Goal: Task Accomplishment & Management: Manage account settings

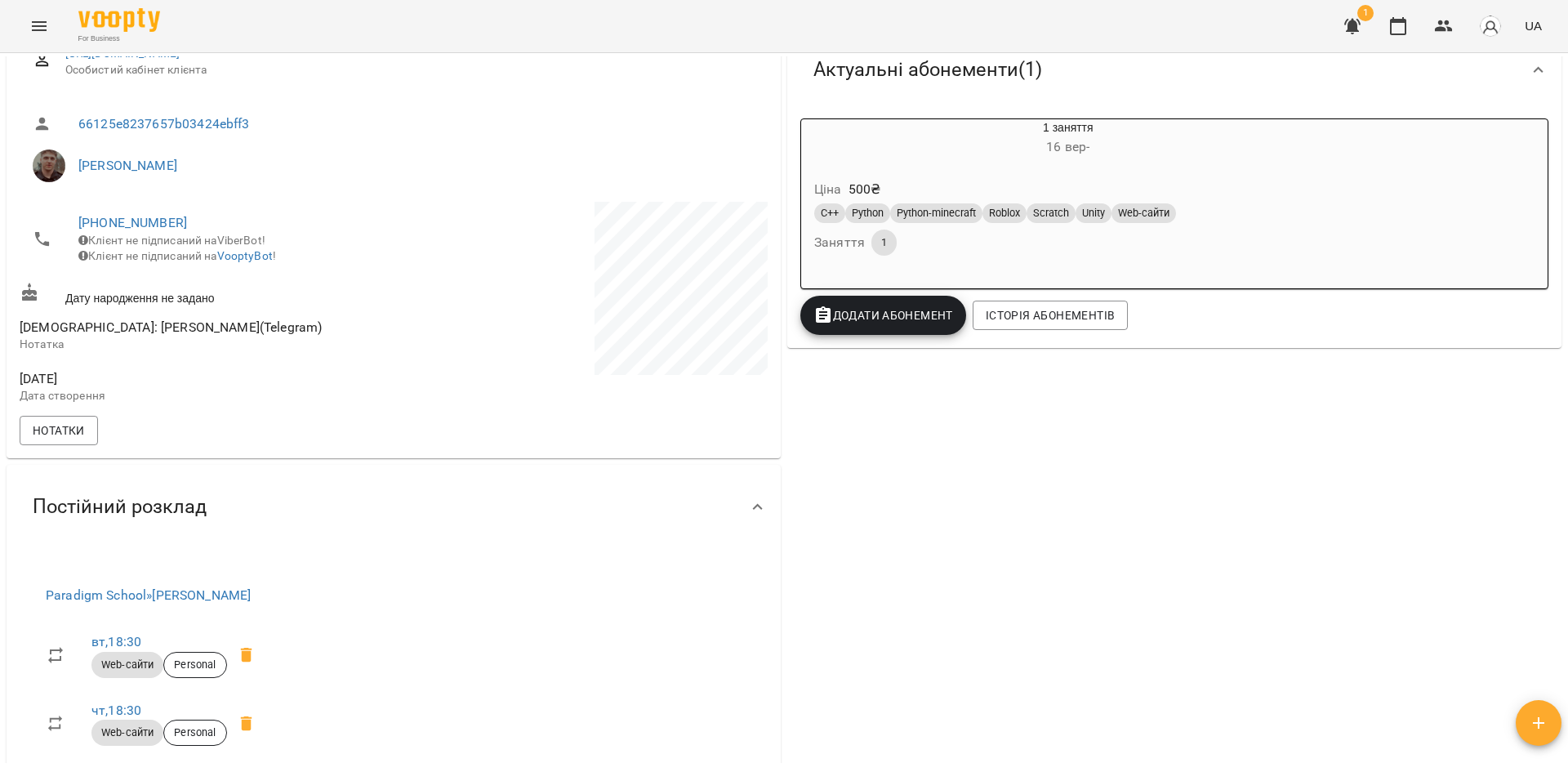
scroll to position [164, 0]
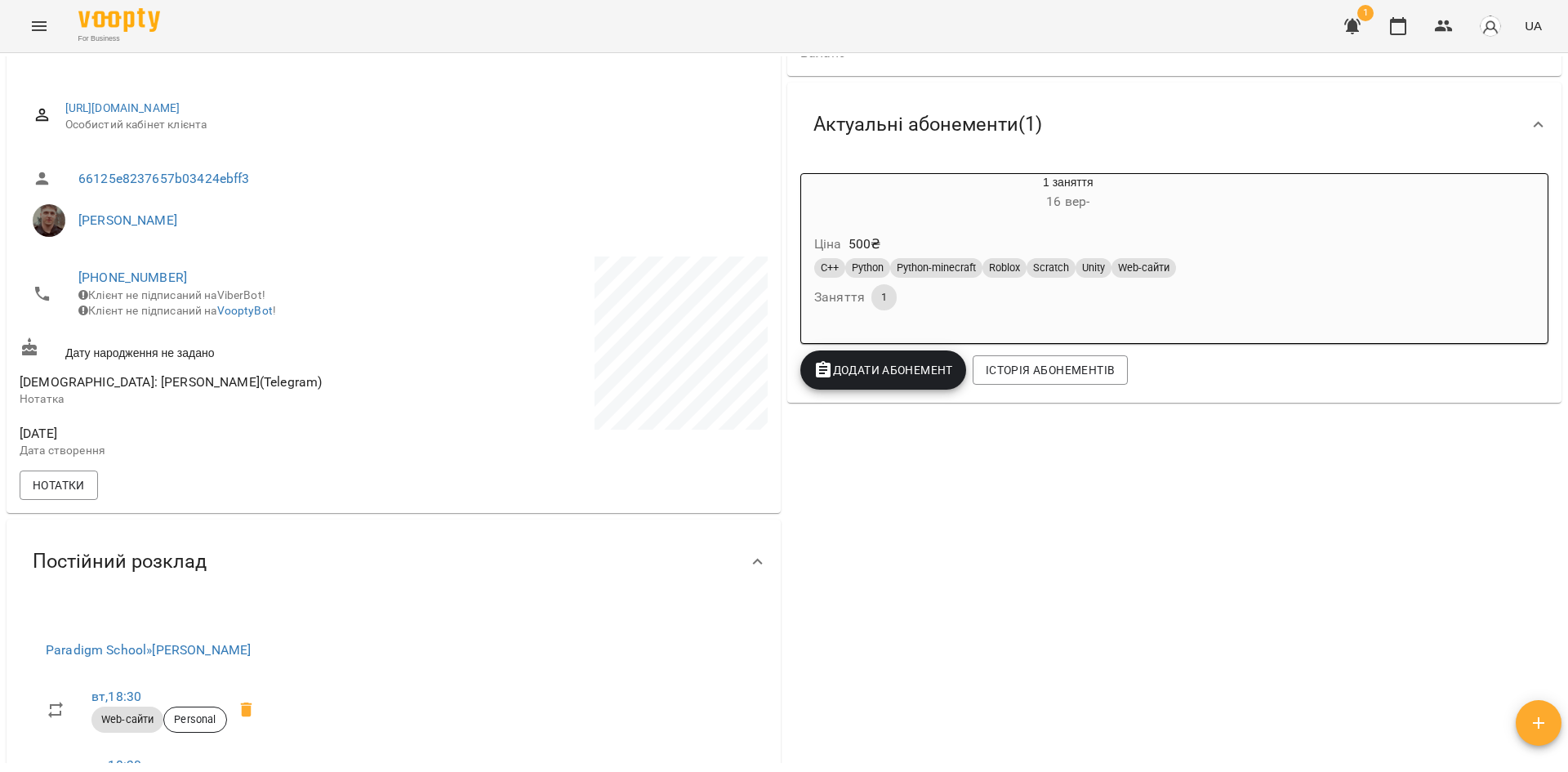
click at [970, 185] on div "1 заняття 16 вер -" at bounding box center [1069, 194] width 534 height 40
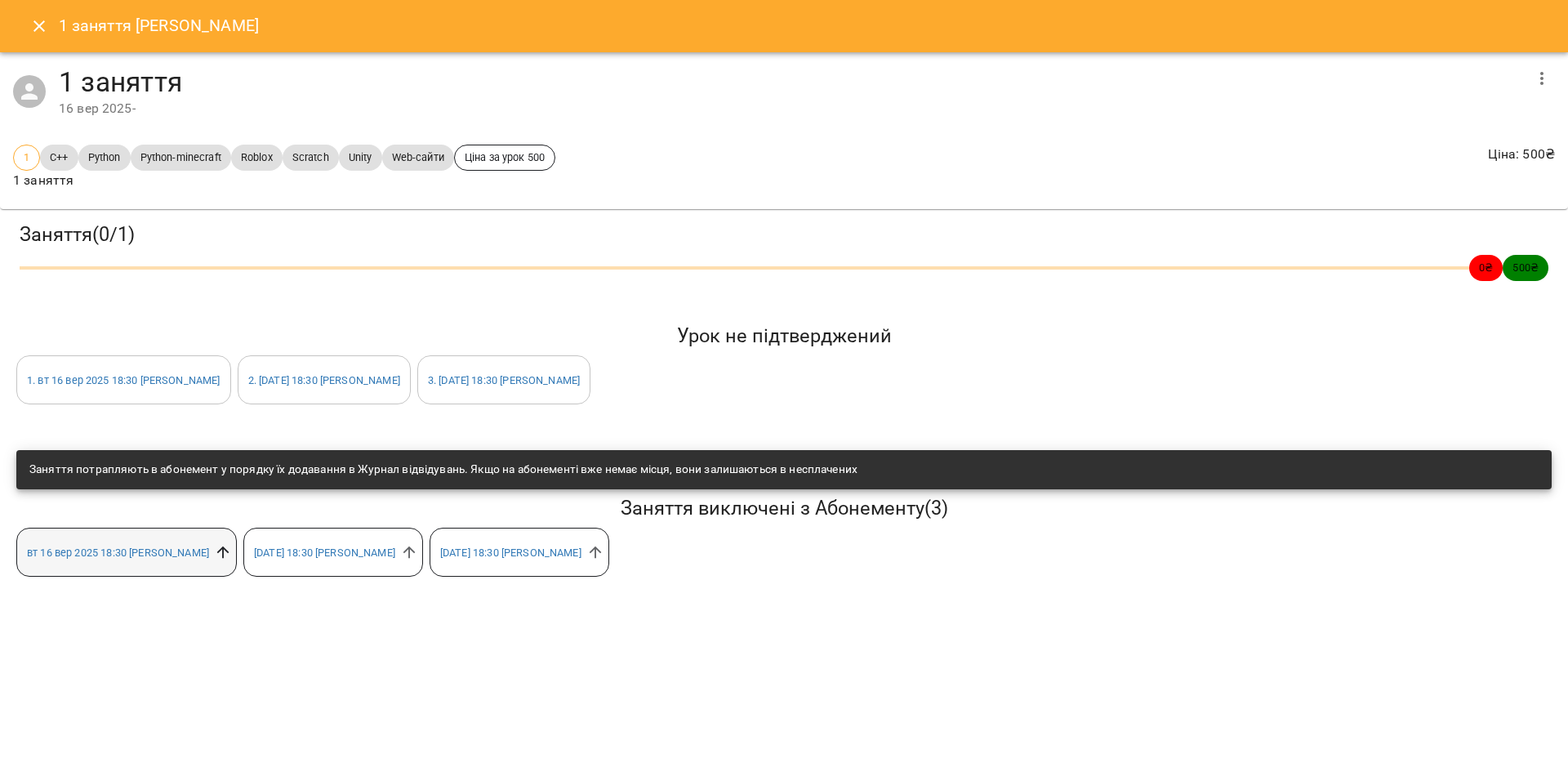
click at [232, 556] on icon at bounding box center [223, 552] width 18 height 18
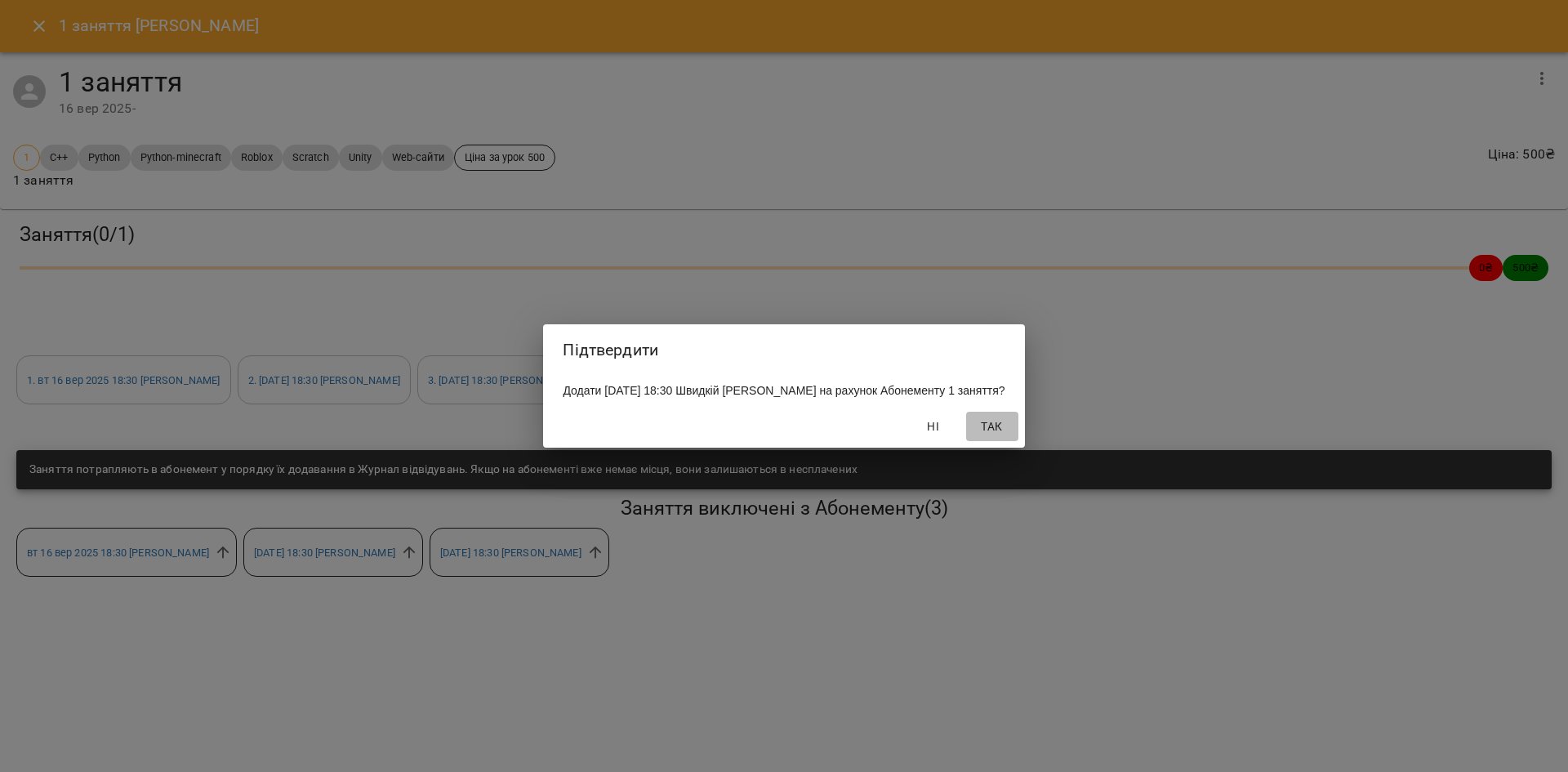
click at [991, 431] on span "Так" at bounding box center [993, 426] width 40 height 20
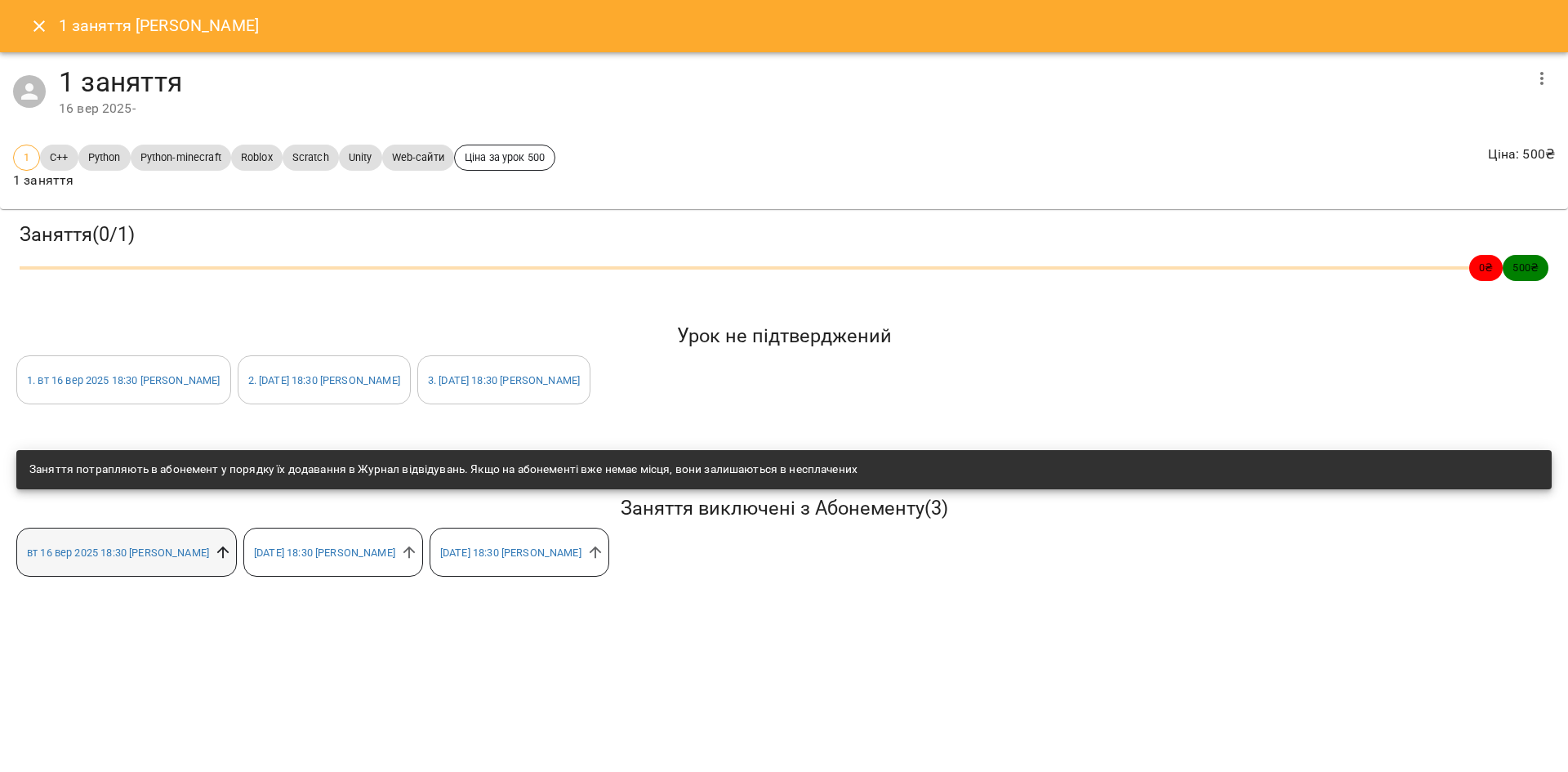
click at [232, 556] on icon at bounding box center [223, 552] width 18 height 18
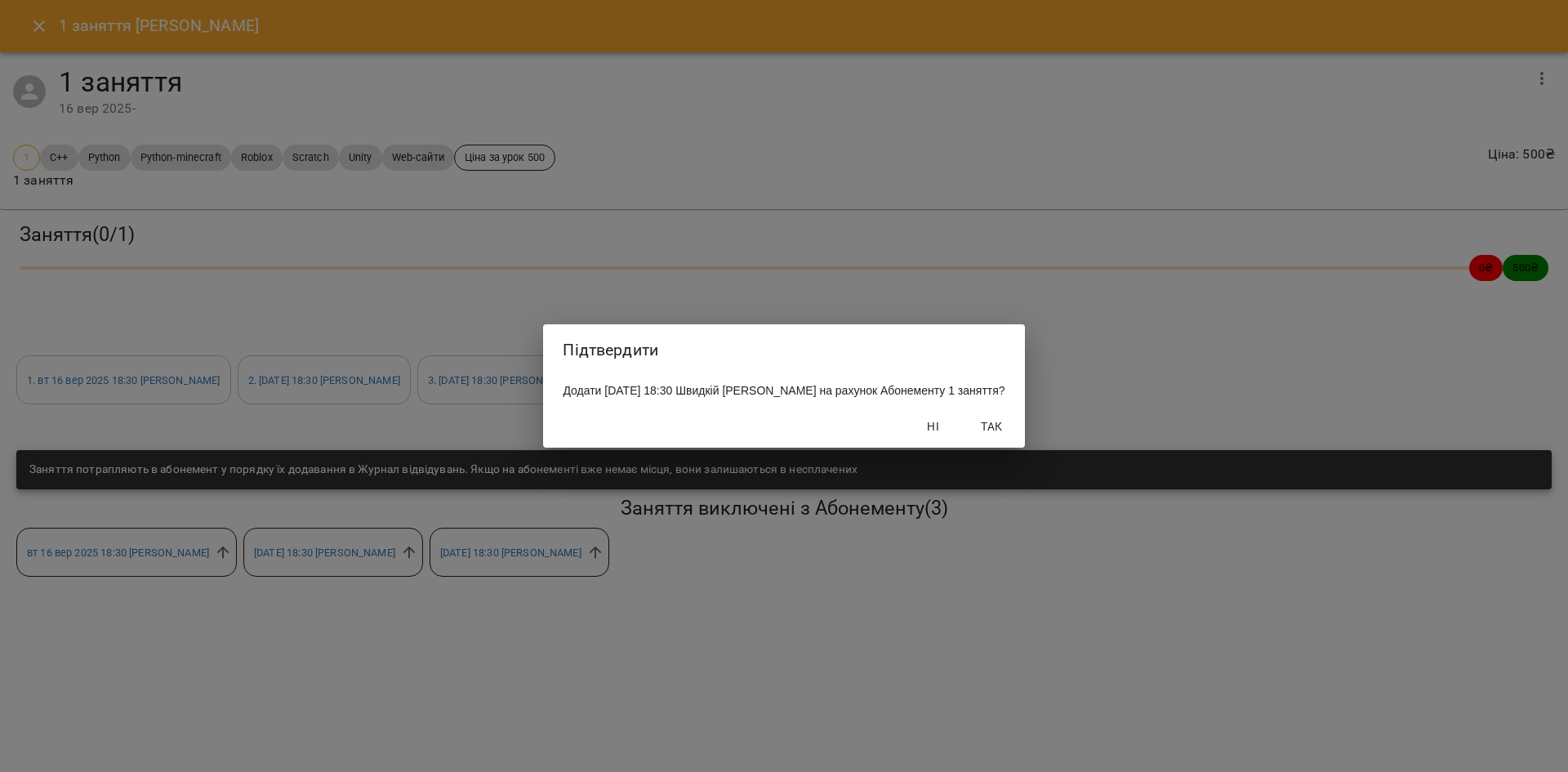
click at [994, 426] on button "Так" at bounding box center [992, 426] width 53 height 29
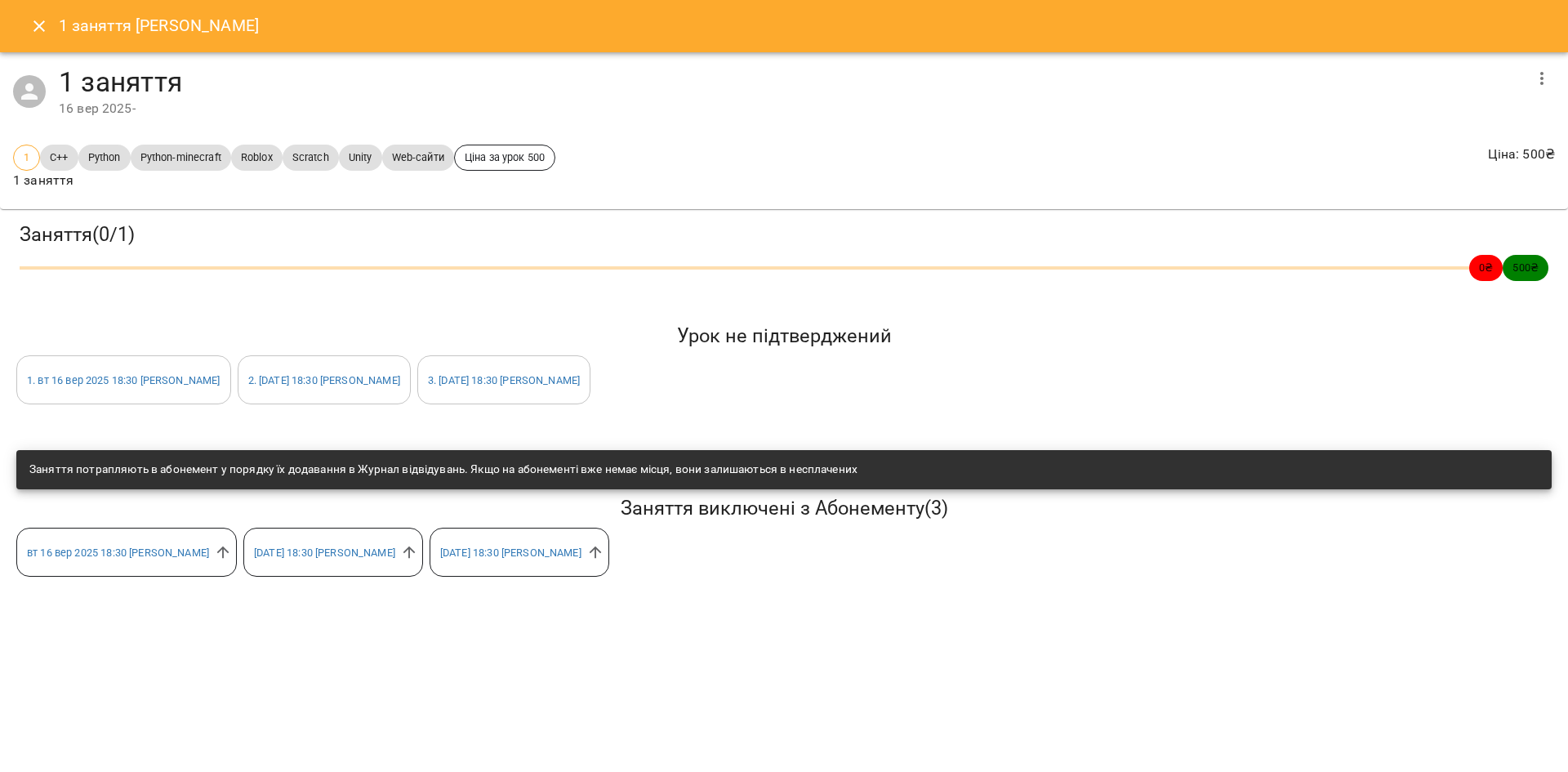
click at [35, 29] on icon "Close" at bounding box center [39, 26] width 11 height 11
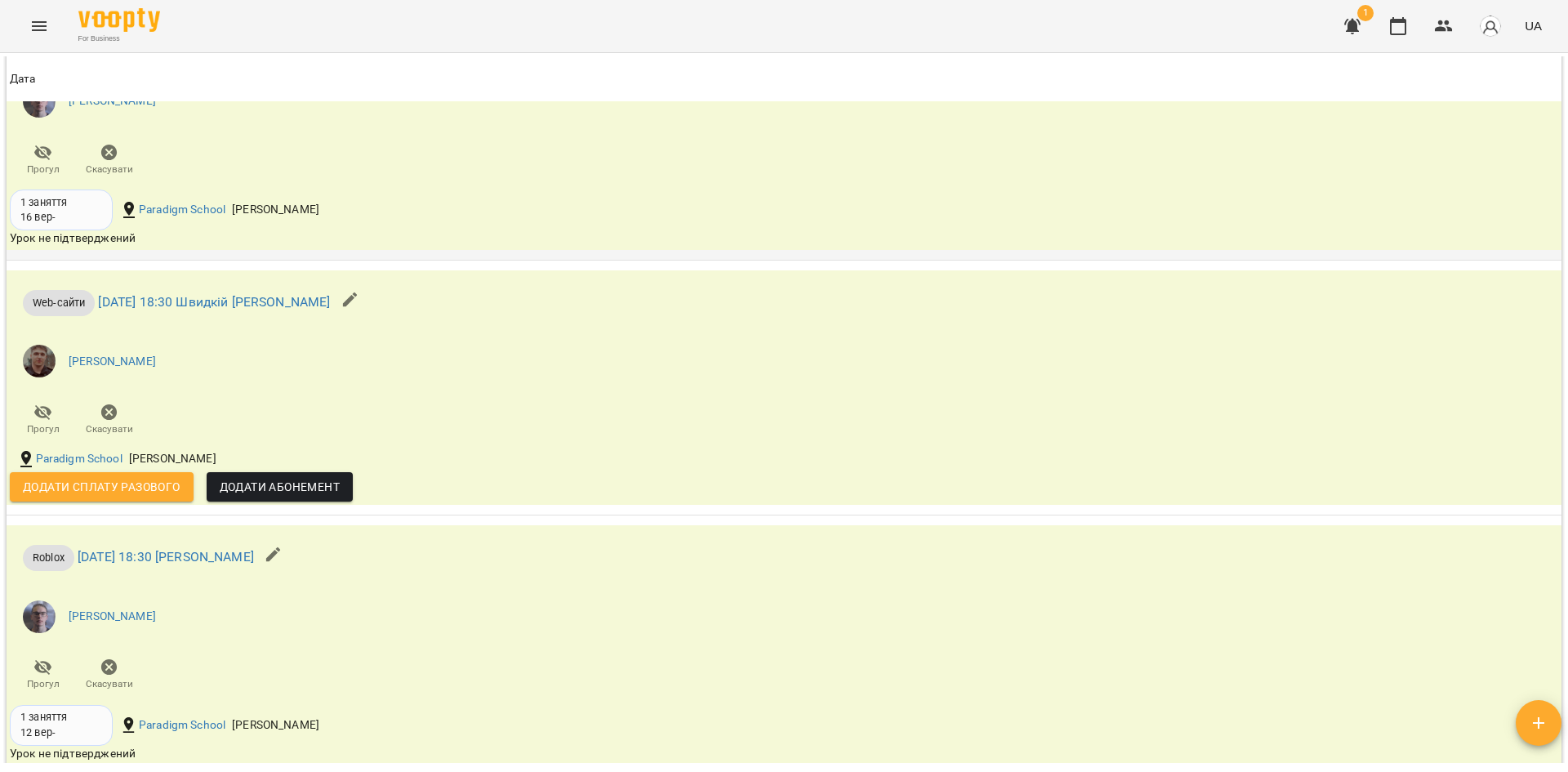
scroll to position [2125, 0]
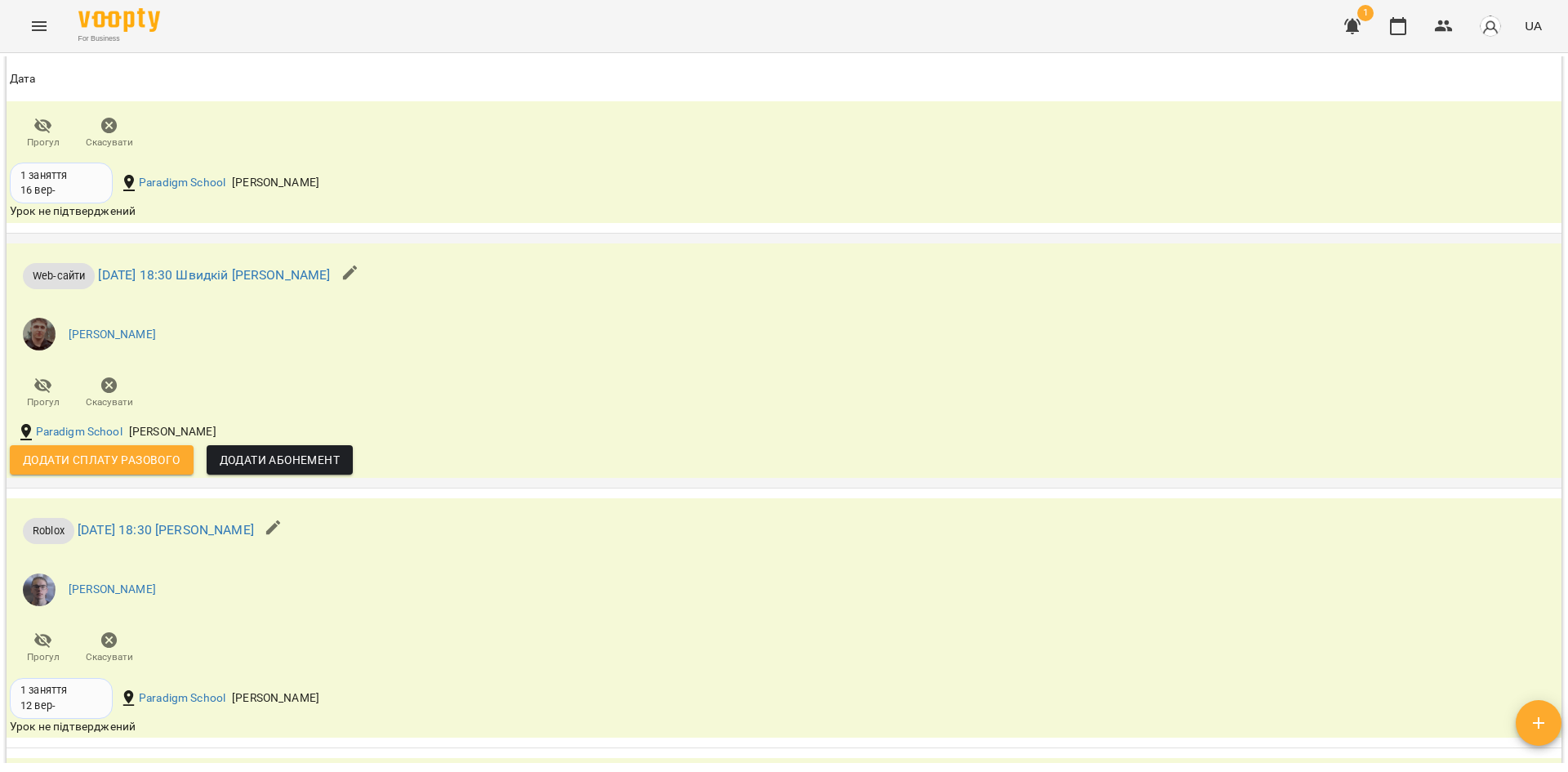
click at [154, 470] on span "Додати сплату разового" at bounding box center [102, 460] width 158 height 20
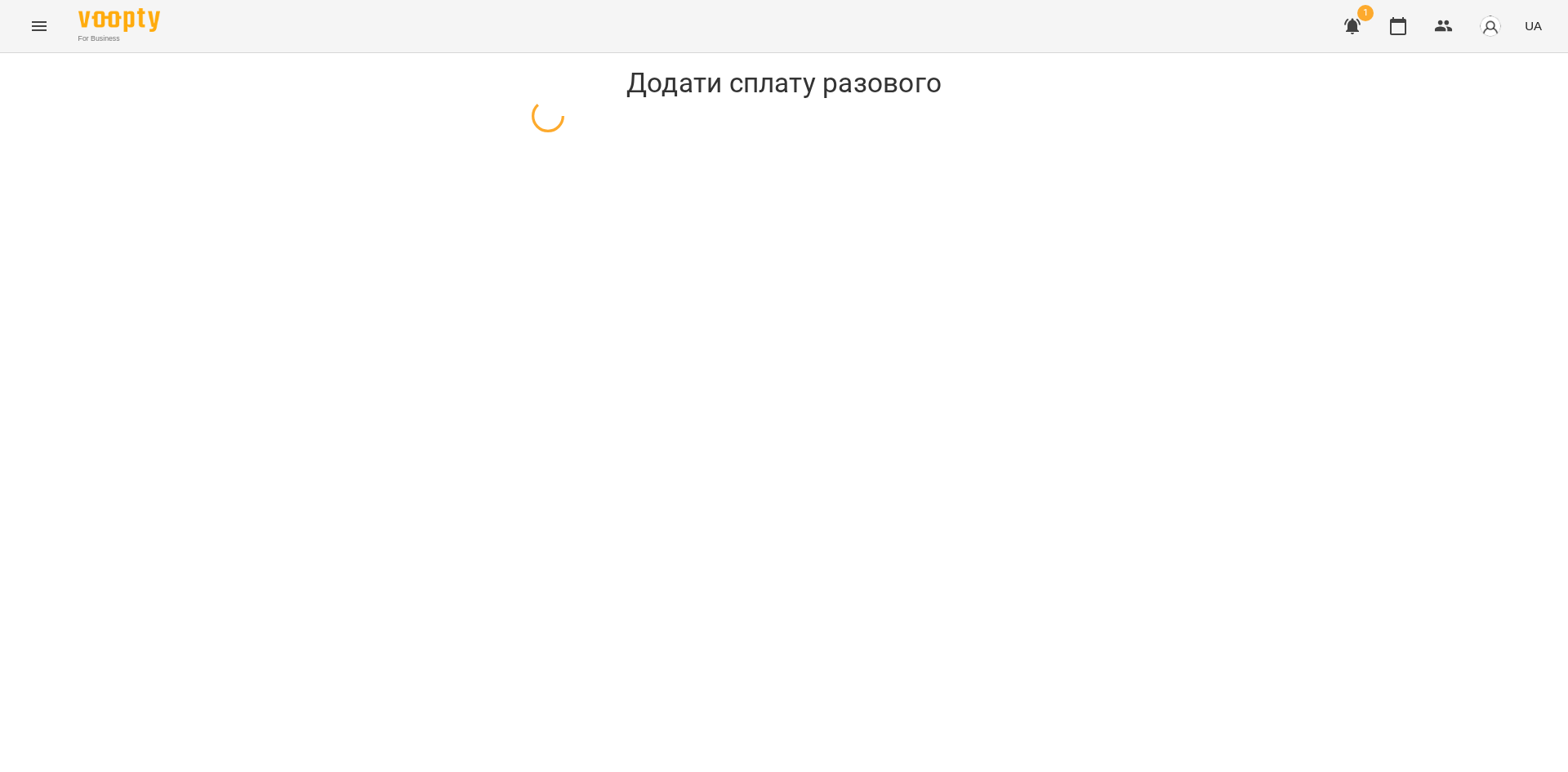
select select "*********"
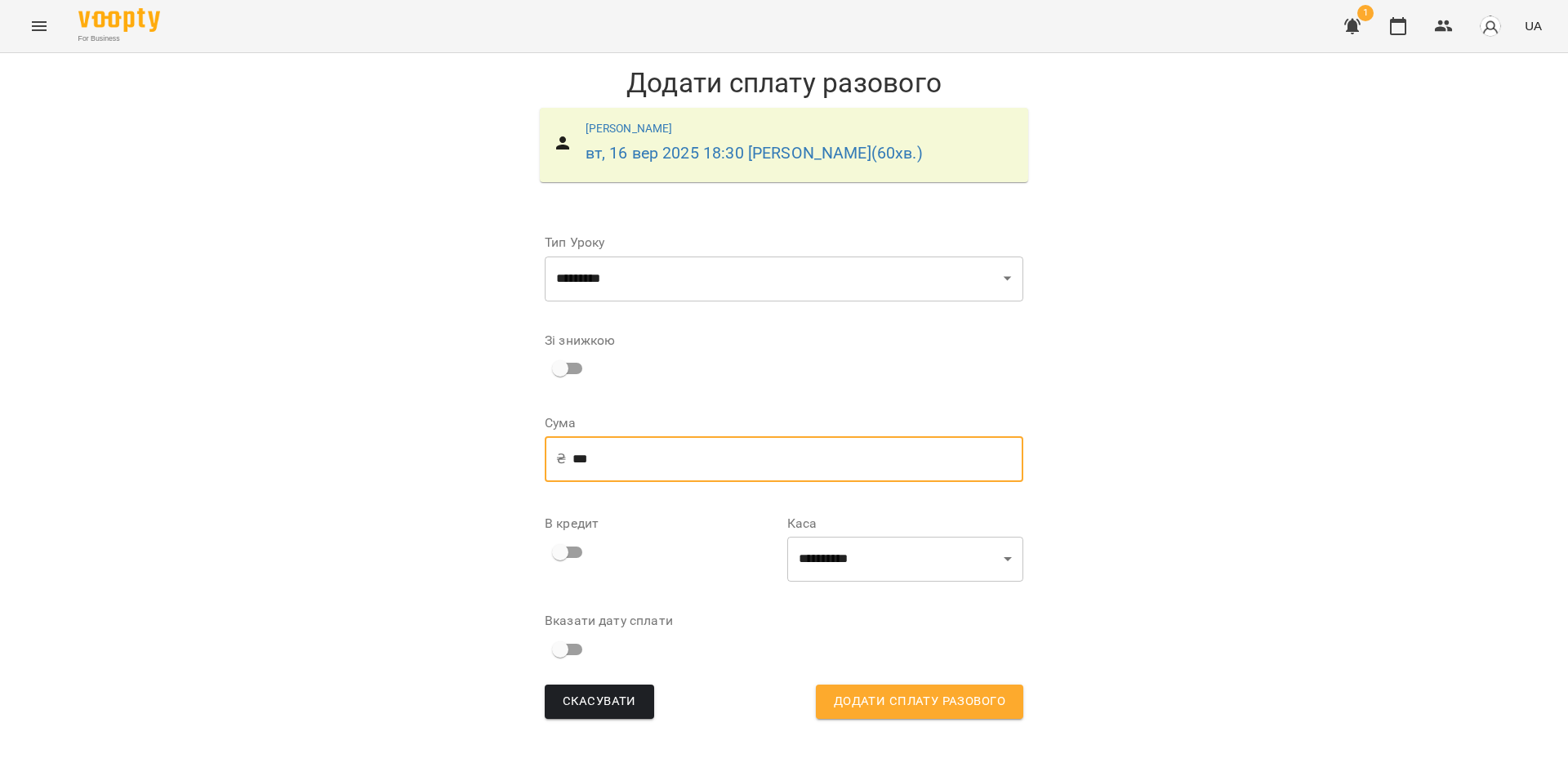
drag, startPoint x: 617, startPoint y: 460, endPoint x: 548, endPoint y: 460, distance: 69.0
click at [548, 461] on div "₴ *** ​" at bounding box center [784, 459] width 479 height 46
type input "*"
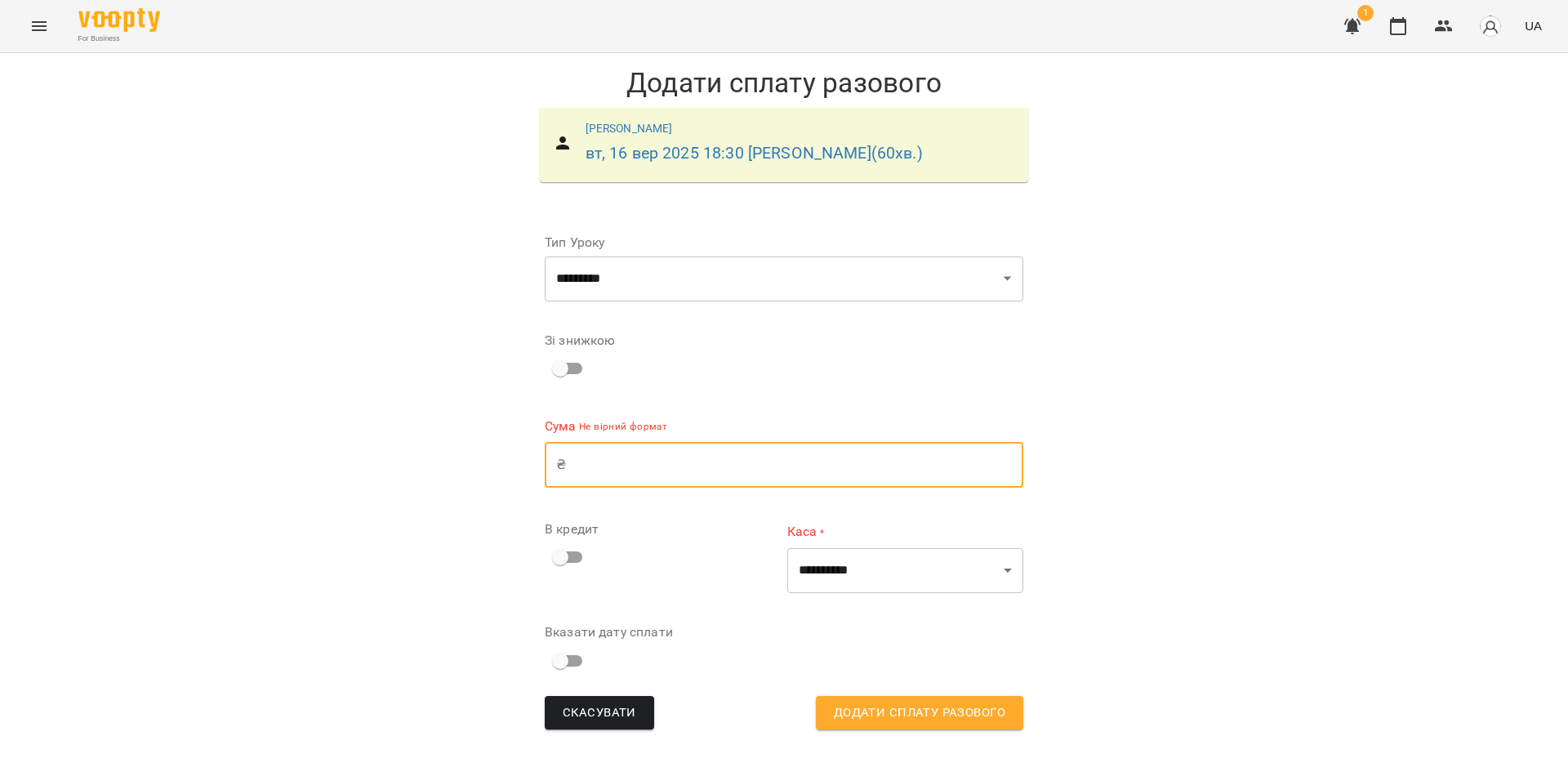
click at [28, 23] on button "Menu" at bounding box center [40, 27] width 40 height 40
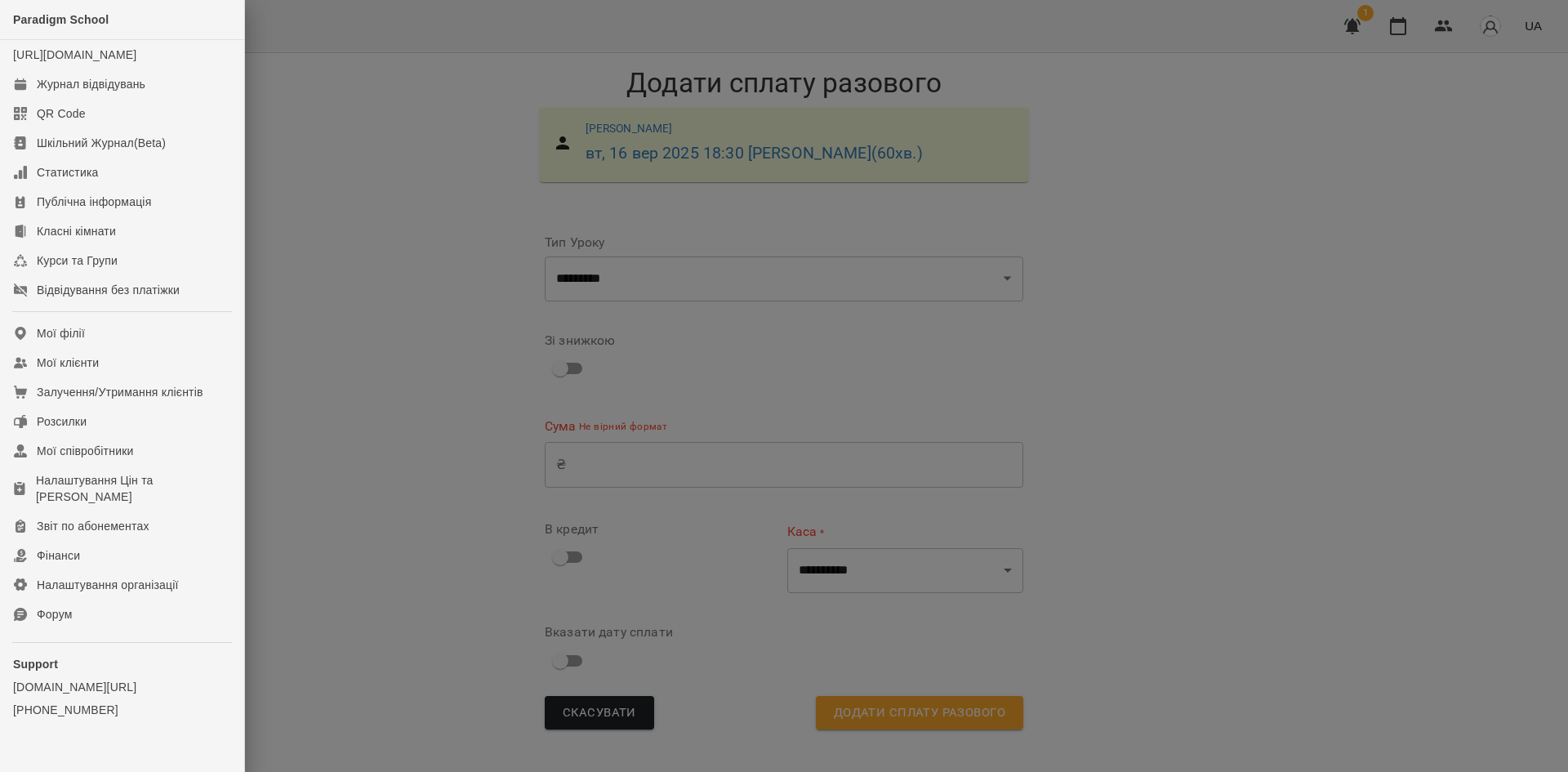
click at [373, 128] on div at bounding box center [784, 386] width 1568 height 772
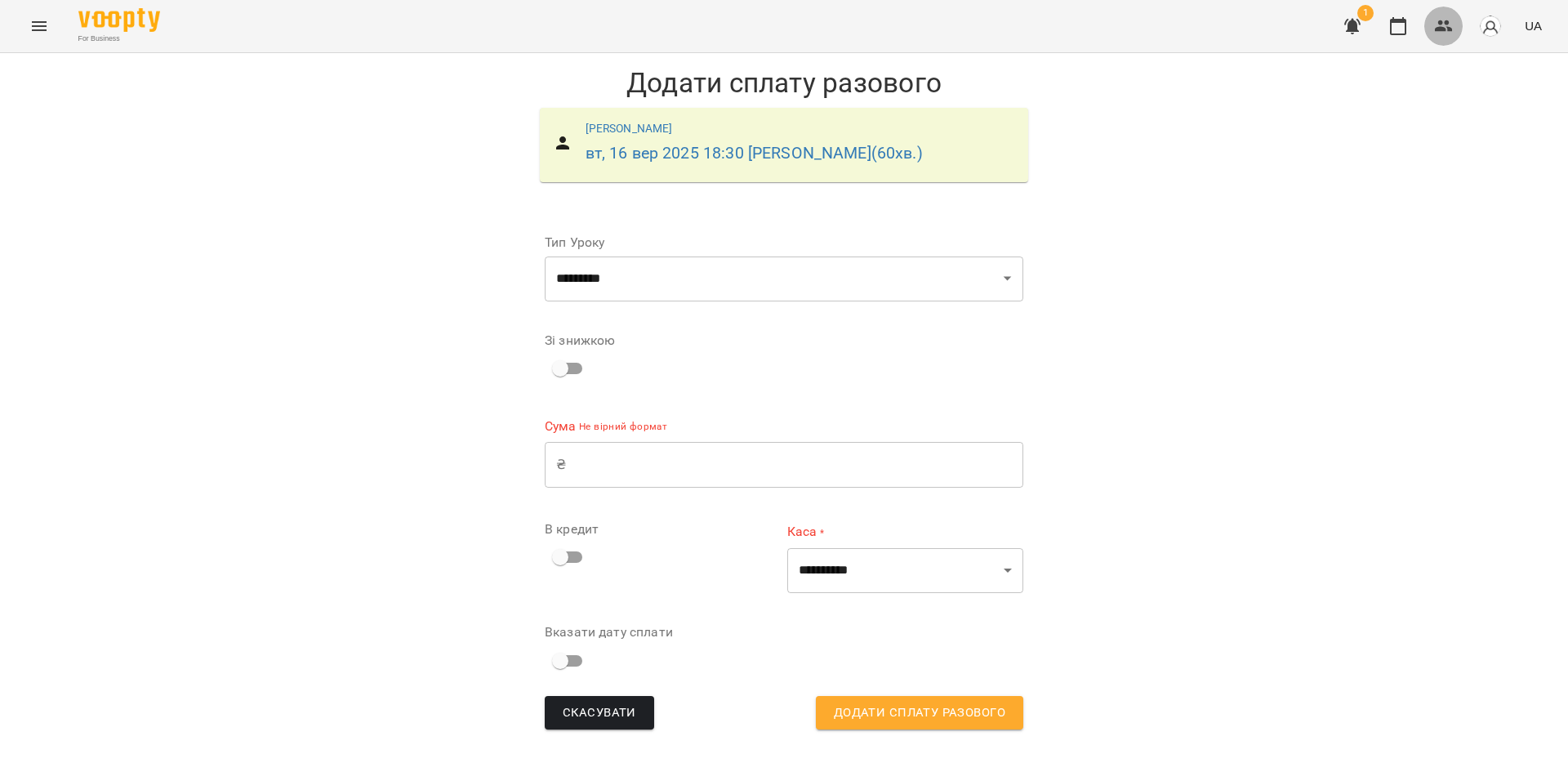
click at [1443, 33] on icon "button" at bounding box center [1444, 26] width 20 height 20
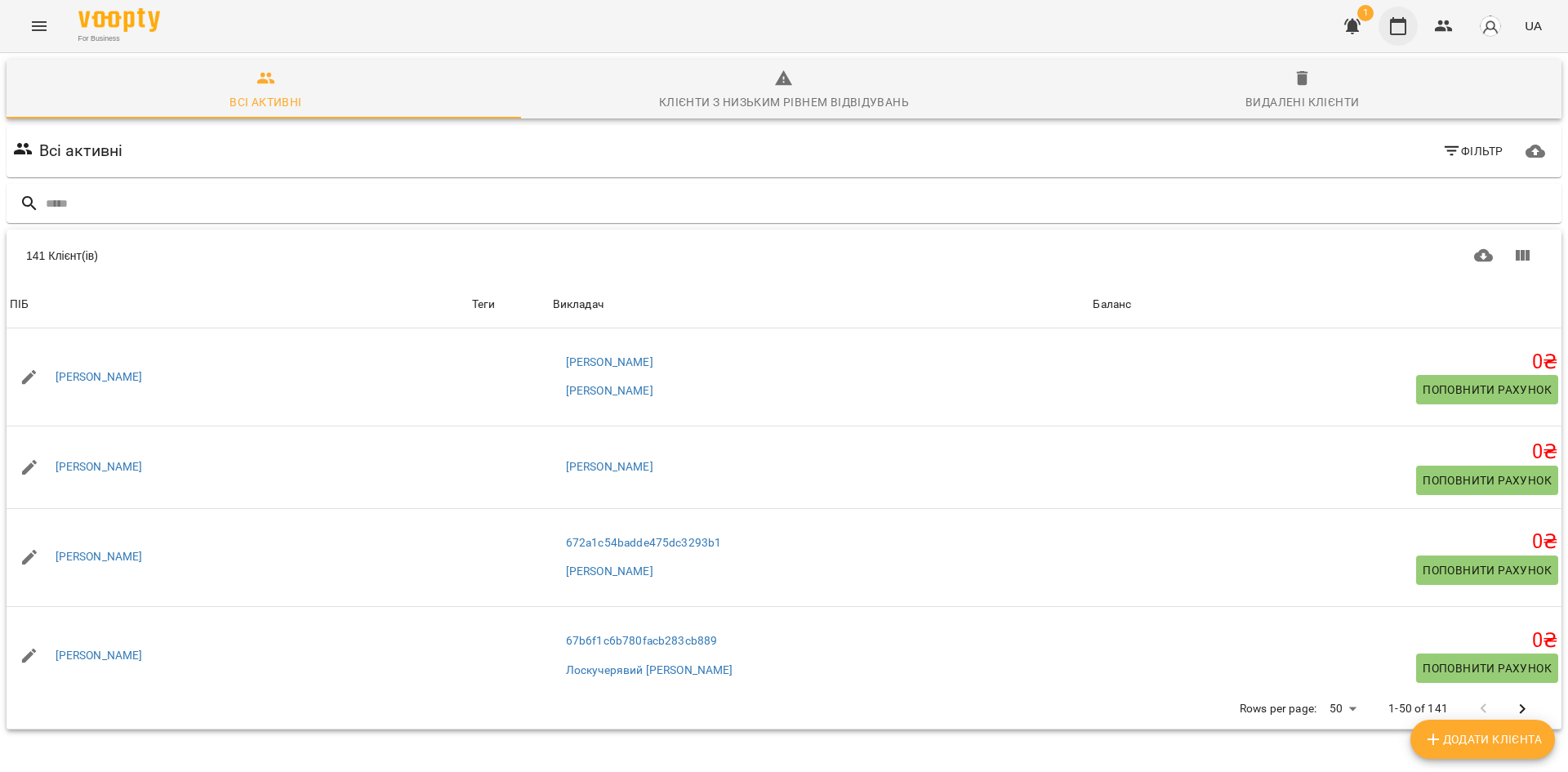
click at [1408, 28] on icon "button" at bounding box center [1398, 26] width 20 height 20
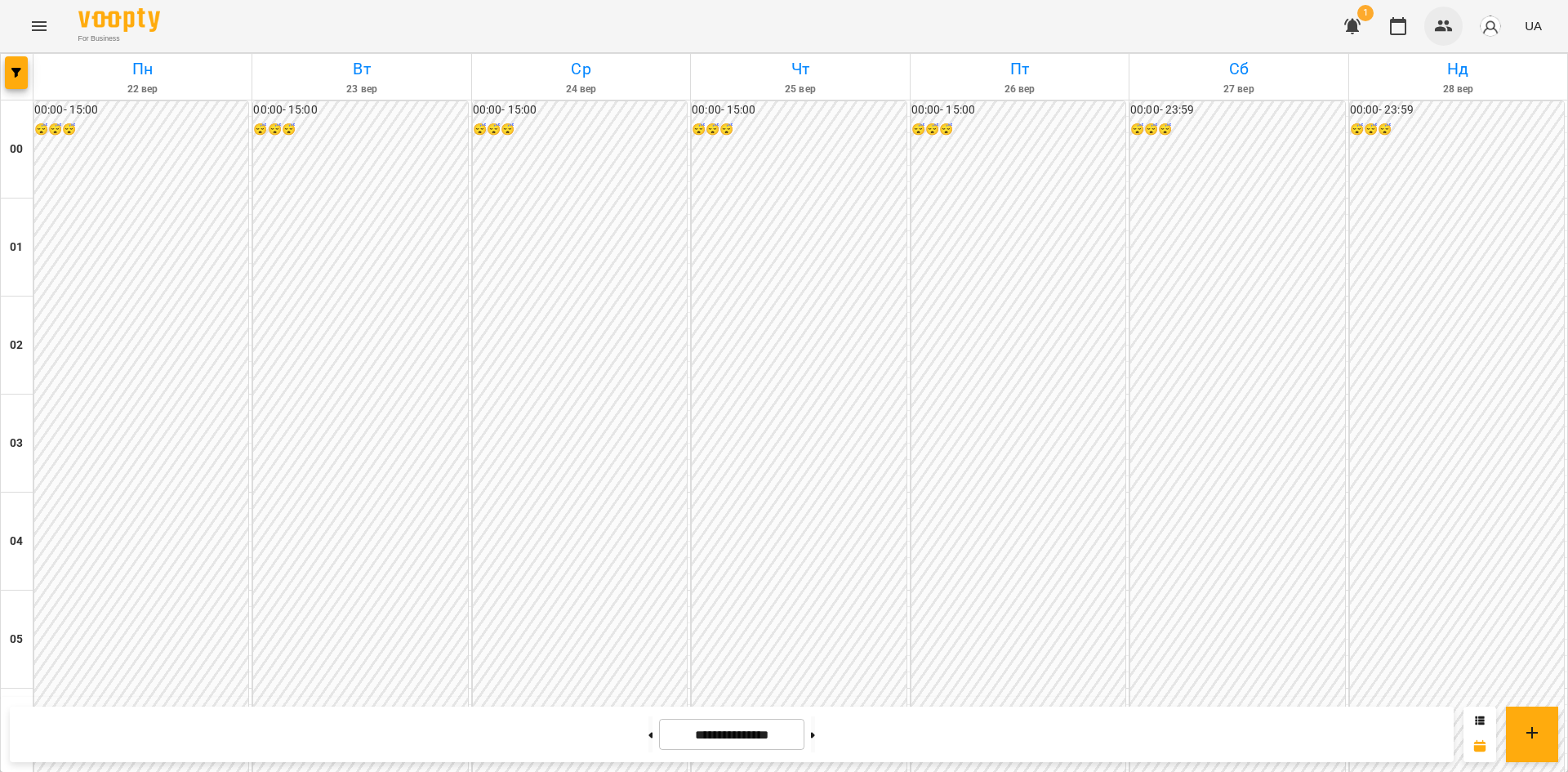
click at [1447, 25] on icon "button" at bounding box center [1444, 26] width 20 height 20
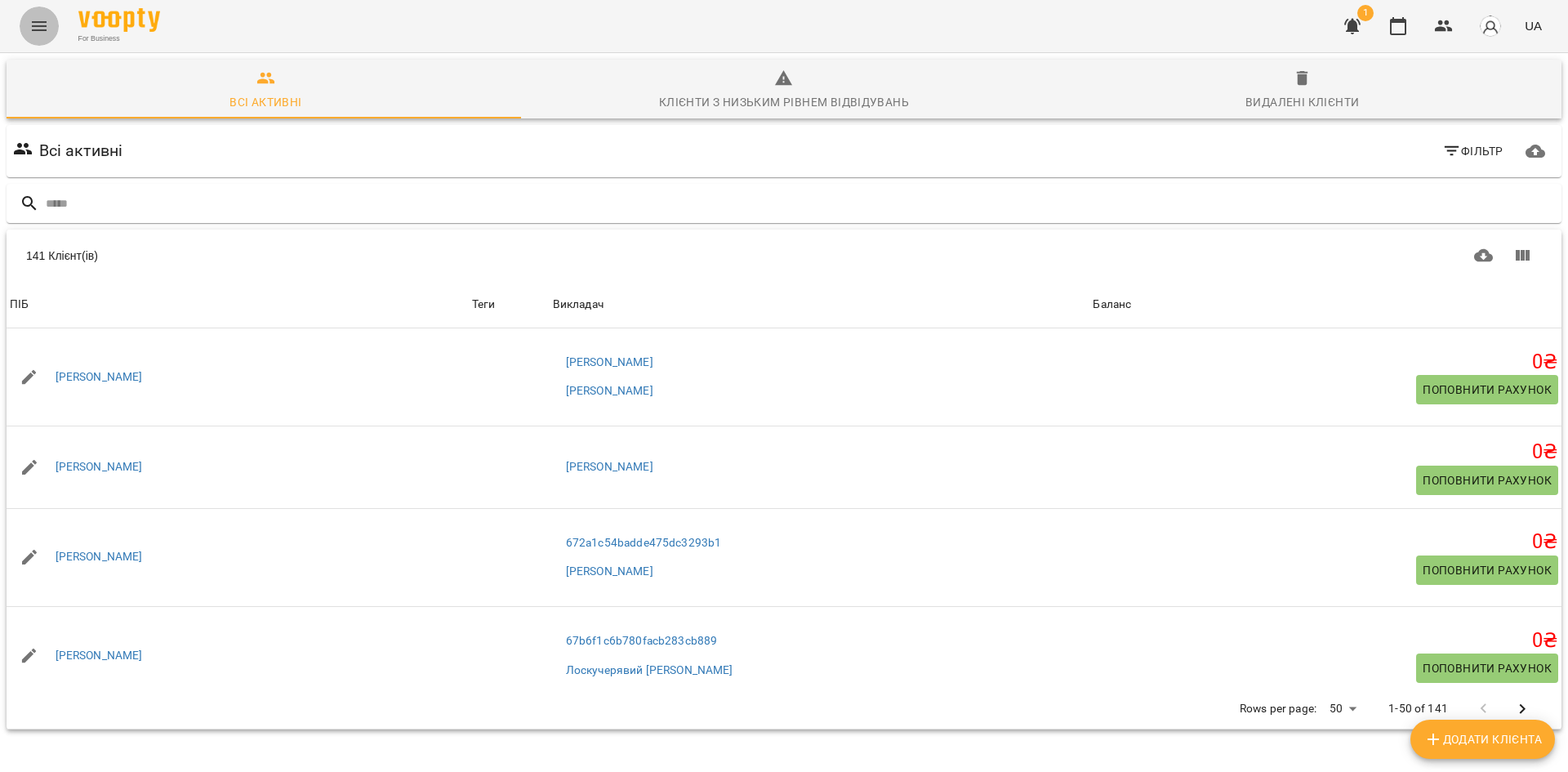
click at [28, 26] on button "Menu" at bounding box center [40, 27] width 40 height 40
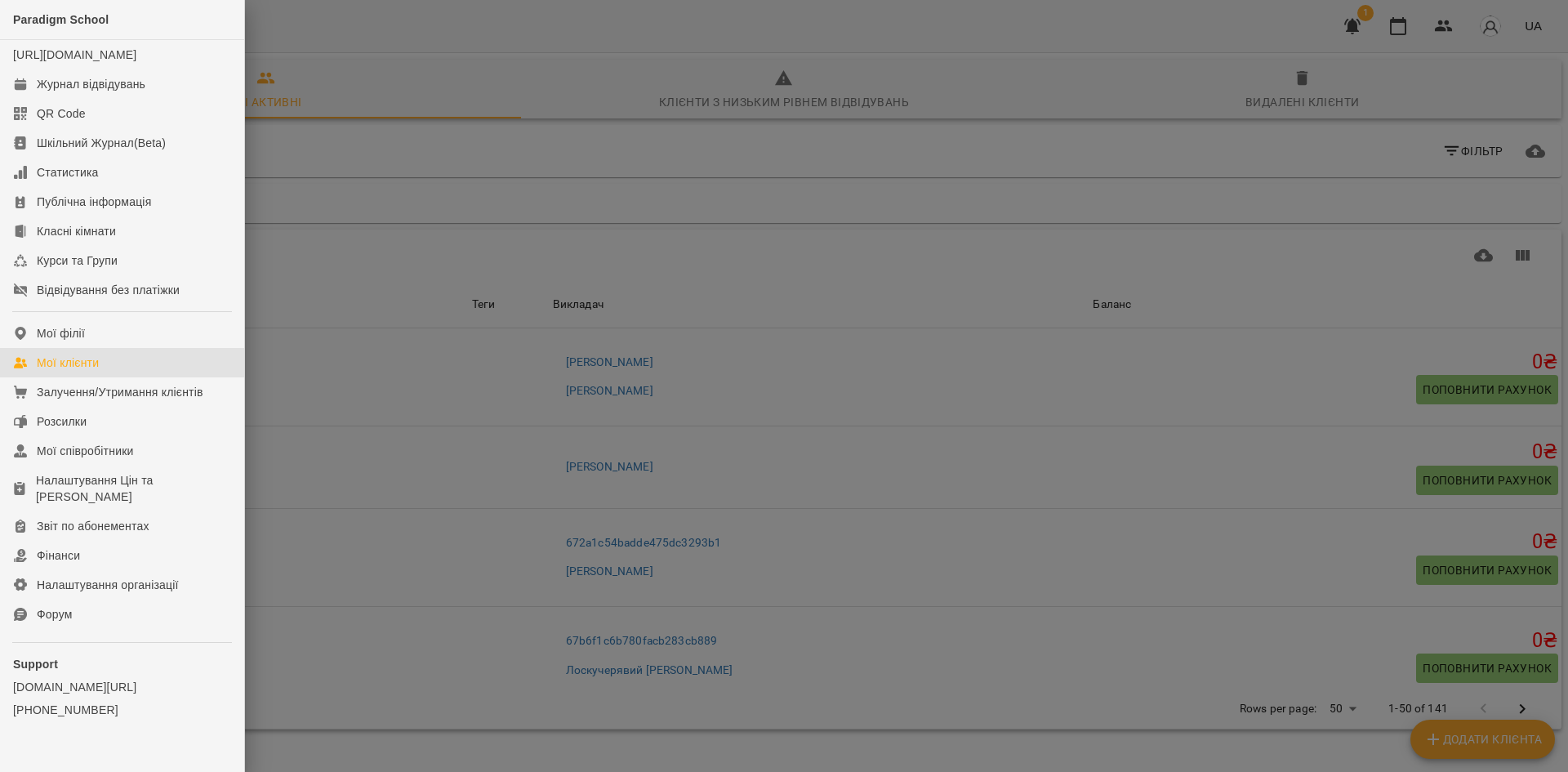
click at [618, 237] on div at bounding box center [784, 386] width 1568 height 772
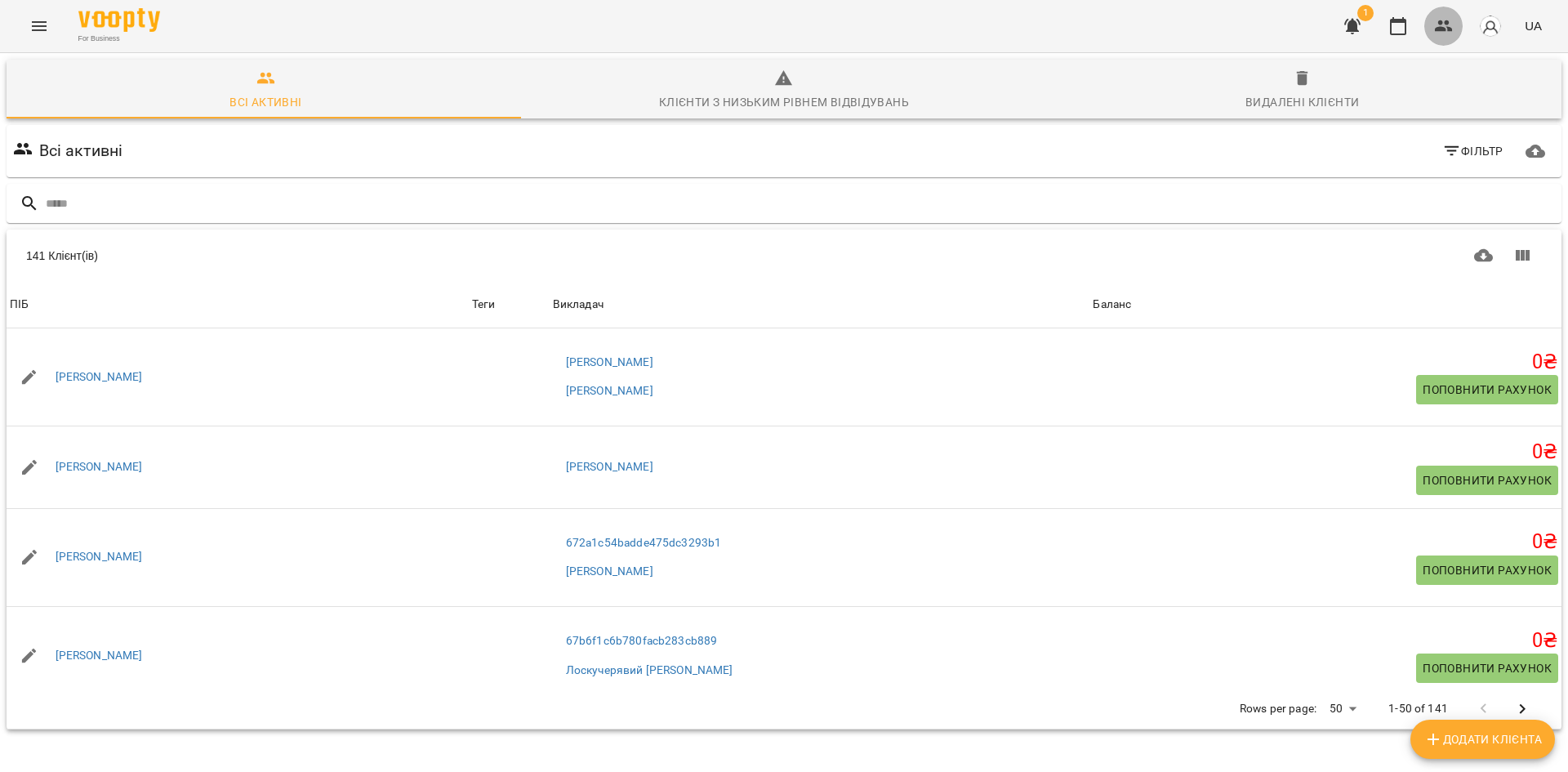
click at [1442, 24] on icon "button" at bounding box center [1444, 26] width 18 height 11
click at [908, 228] on div "141 Клієнт(ів) 141 Клієнт(ів) [PERSON_NAME] [PERSON_NAME] [PERSON_NAME] 0 ₴ Поп…" at bounding box center [784, 480] width 1562 height 507
click at [555, 247] on div "141 Клієнт(ів)" at bounding box center [403, 255] width 755 height 16
